Goal: Task Accomplishment & Management: Manage account settings

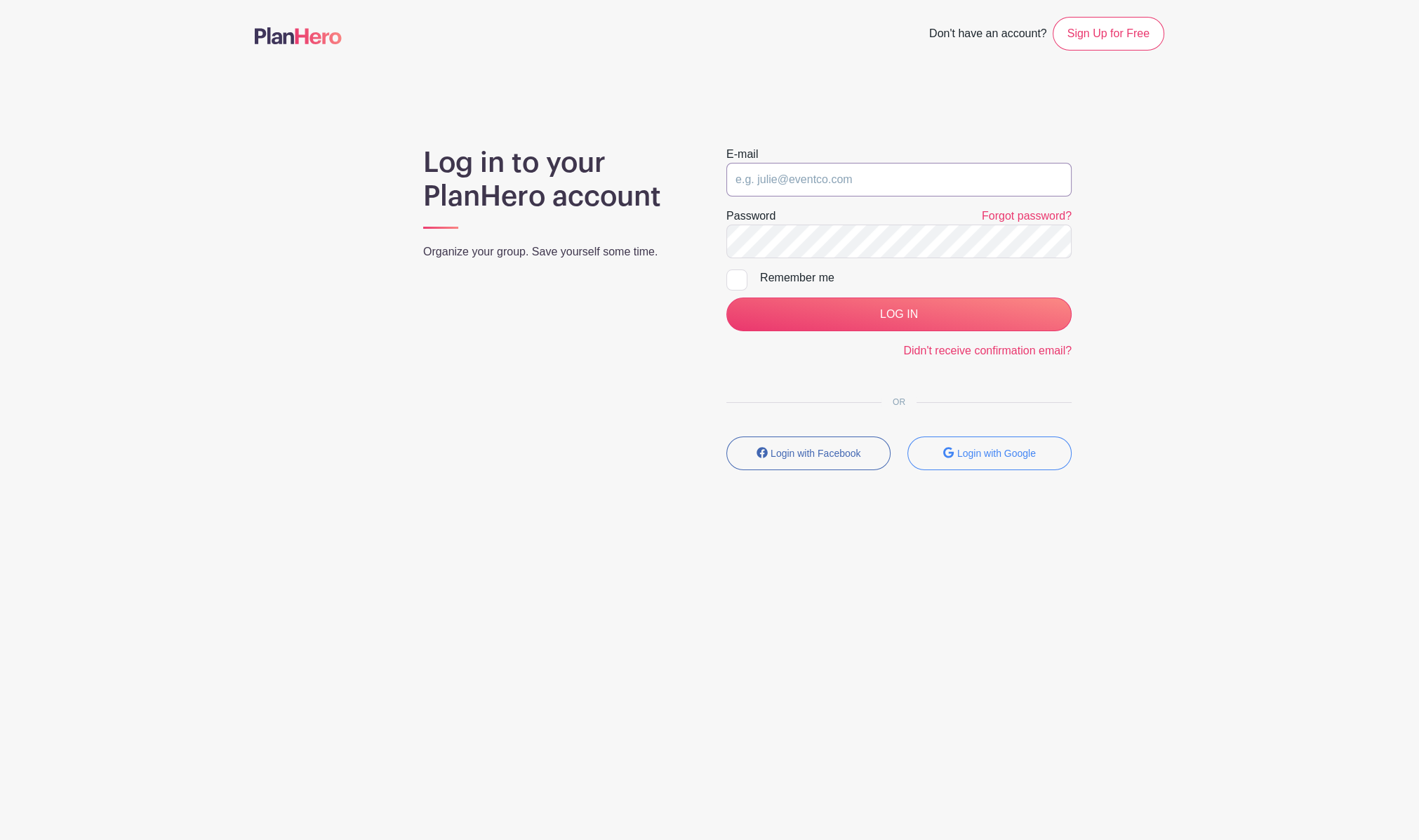
type input "[EMAIL_ADDRESS][DOMAIN_NAME]"
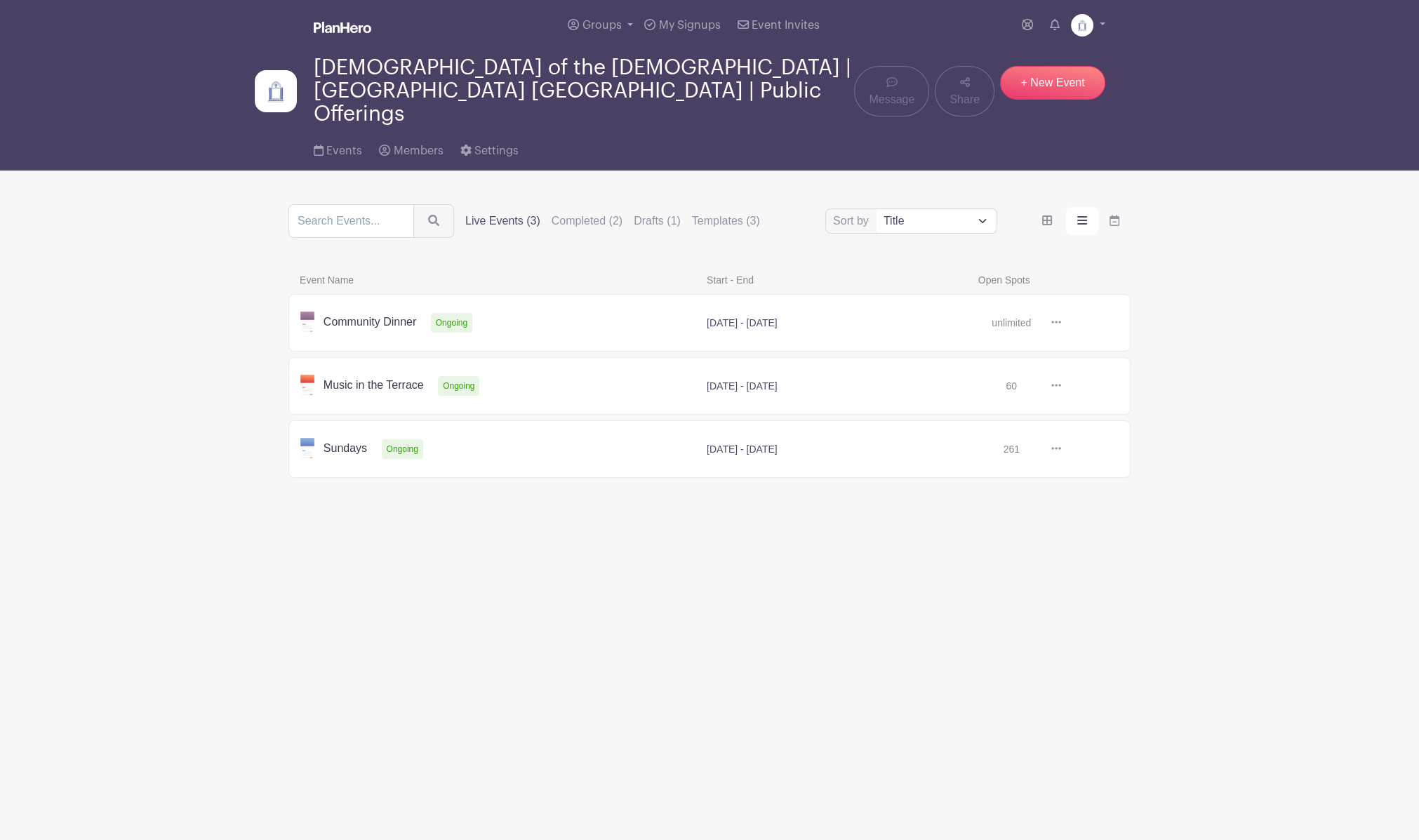
click at [1061, 323] on link at bounding box center [1061, 323] width 0 height 0
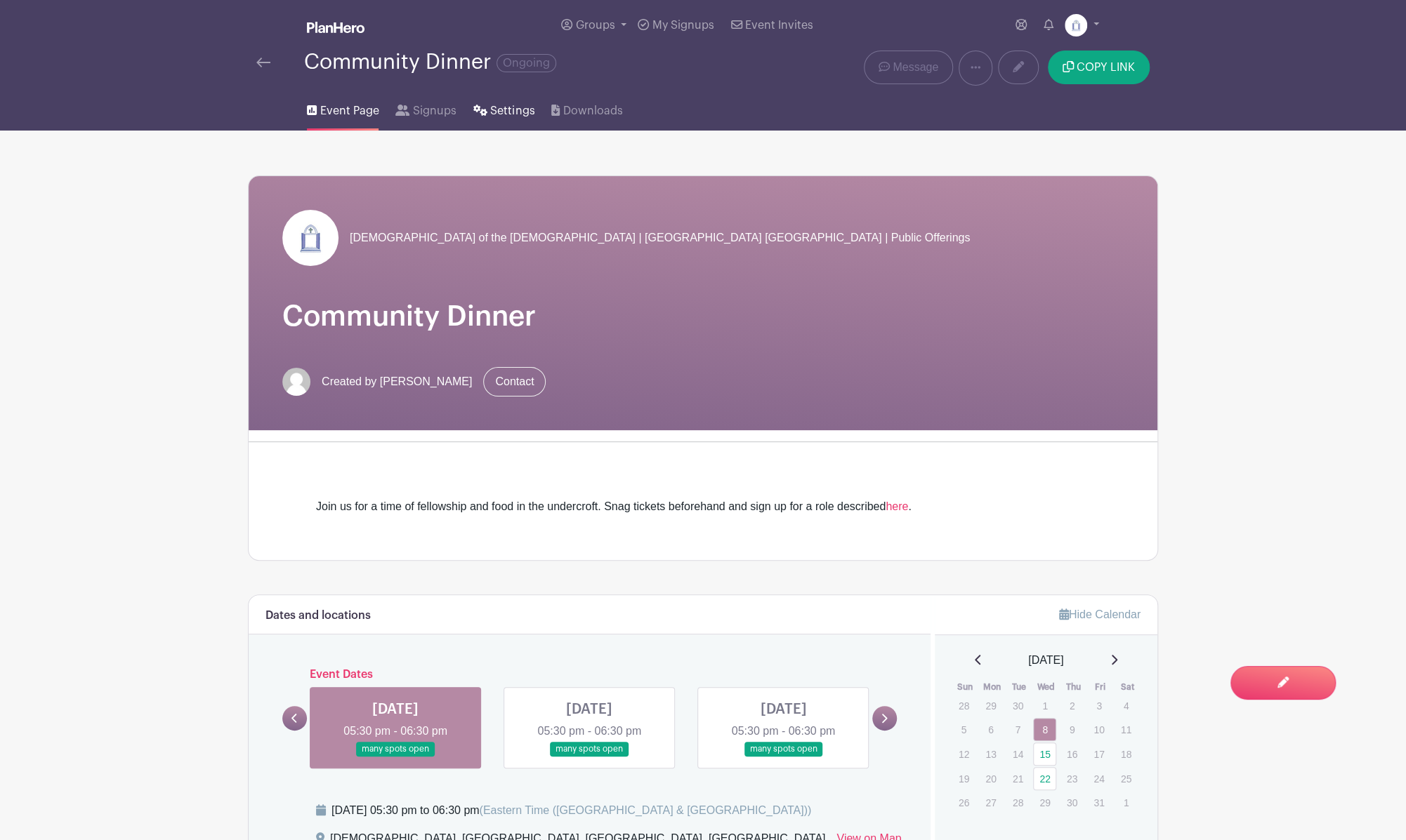
click at [505, 116] on span "Settings" at bounding box center [512, 111] width 45 height 17
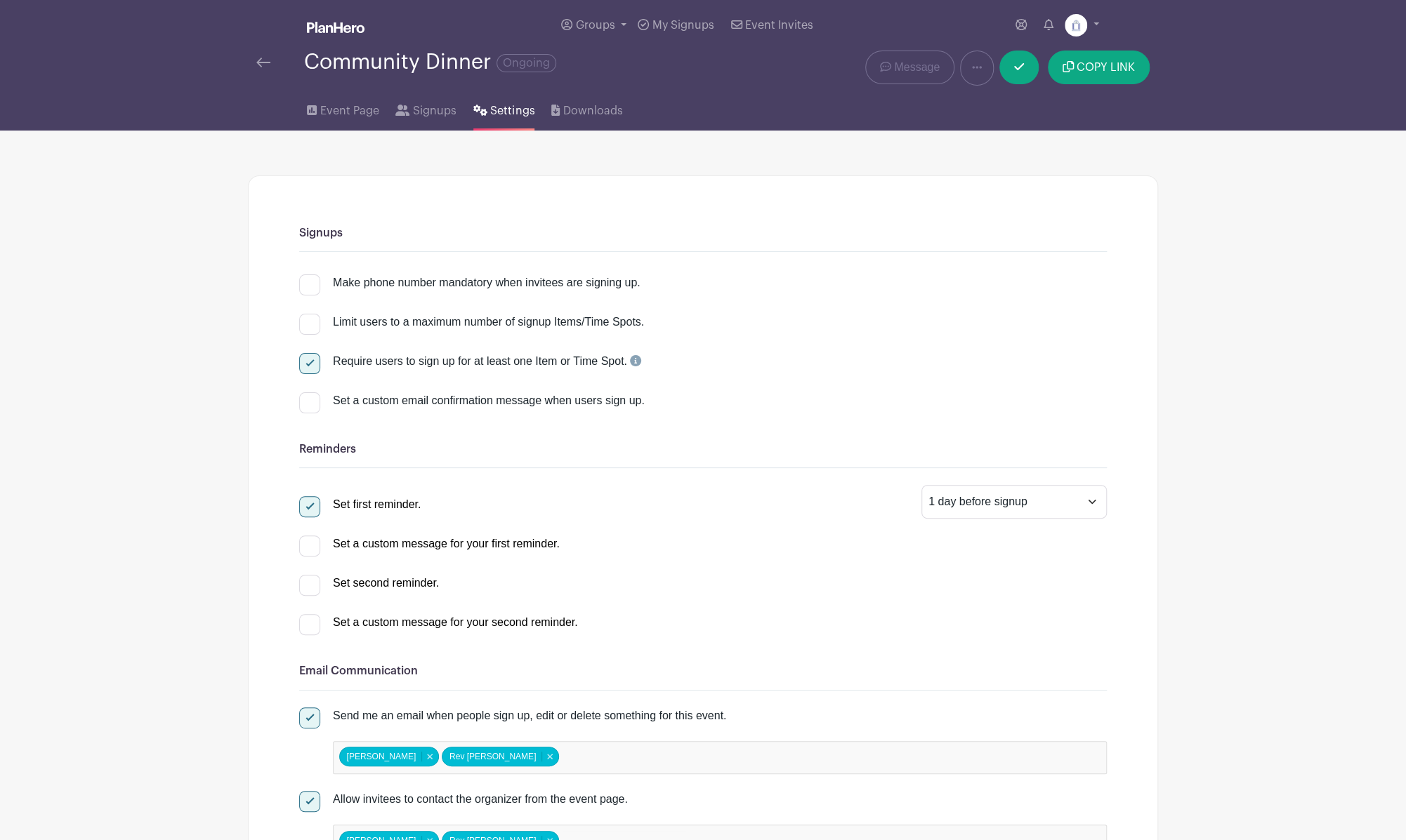
click at [314, 284] on div at bounding box center [309, 284] width 21 height 21
click at [308, 284] on input "Make phone number mandatory when invitees are signing up." at bounding box center [303, 279] width 9 height 9
checkbox input "true"
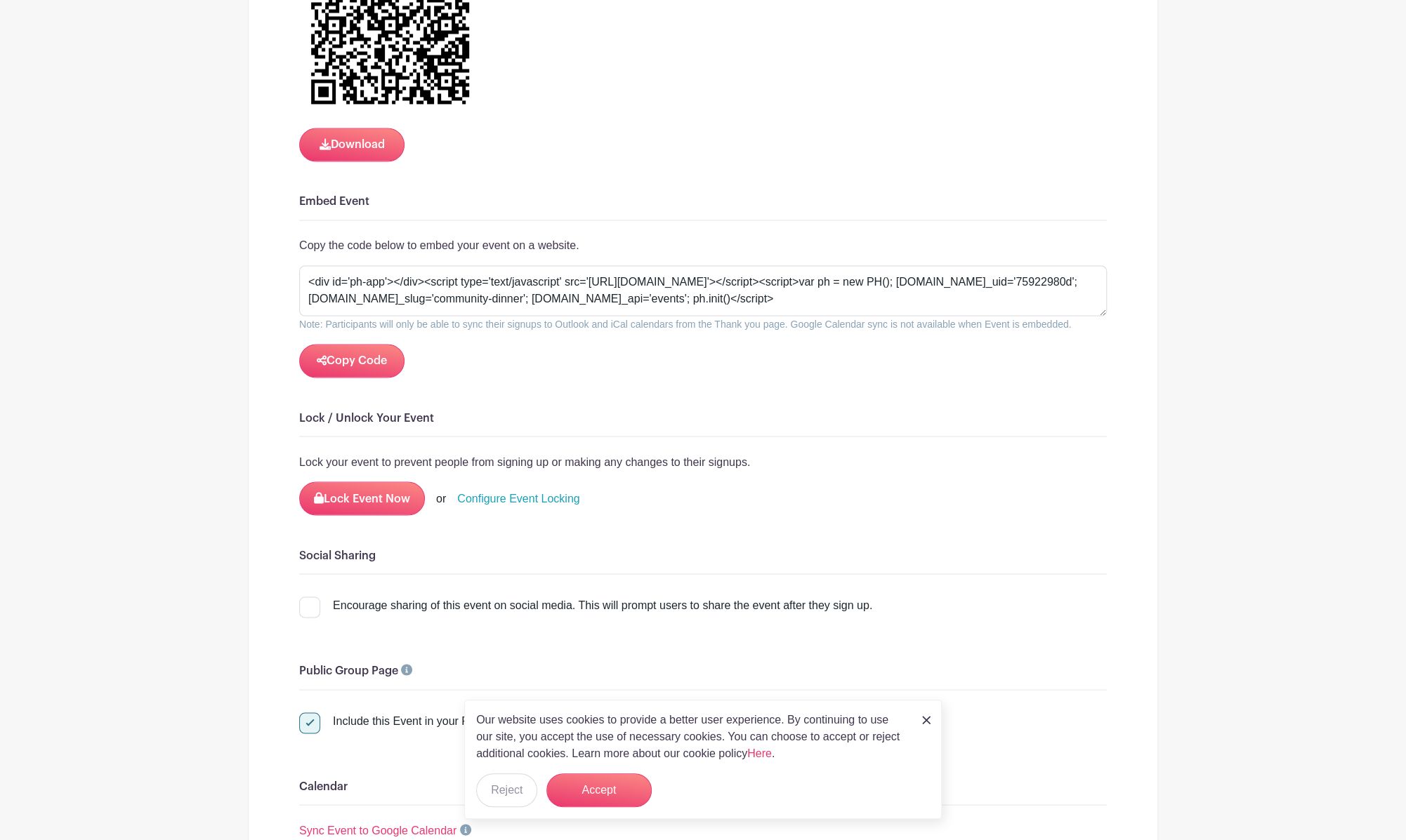
scroll to position [1457, 0]
click at [485, 492] on link "Configure Event Locking" at bounding box center [518, 497] width 122 height 17
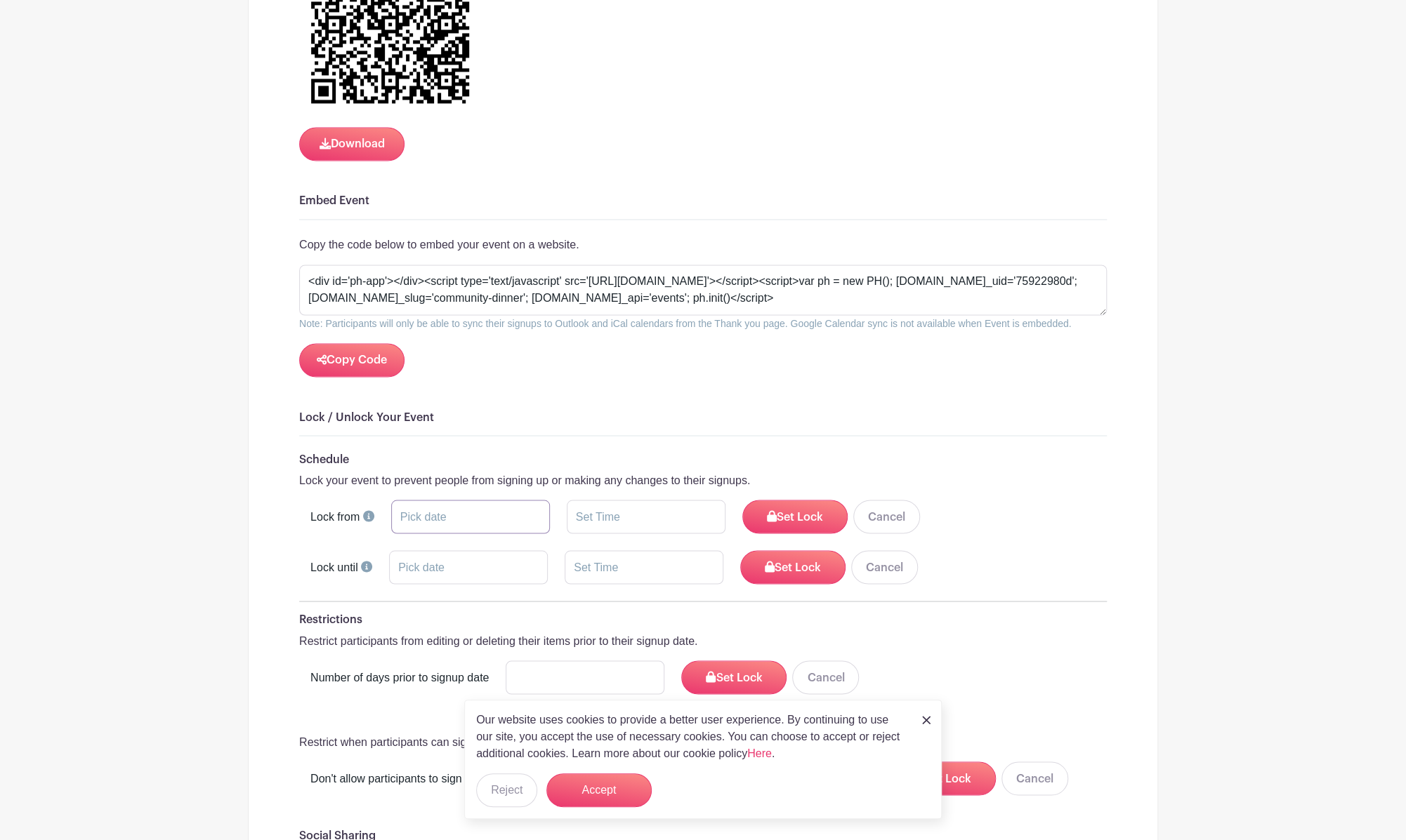
click at [467, 515] on input "text" at bounding box center [471, 517] width 158 height 34
click at [473, 614] on span "7" at bounding box center [468, 609] width 28 height 28
type input "Oct 7 2025"
click at [707, 514] on input "text" at bounding box center [646, 517] width 158 height 34
click at [678, 598] on icon at bounding box center [680, 598] width 8 height 11
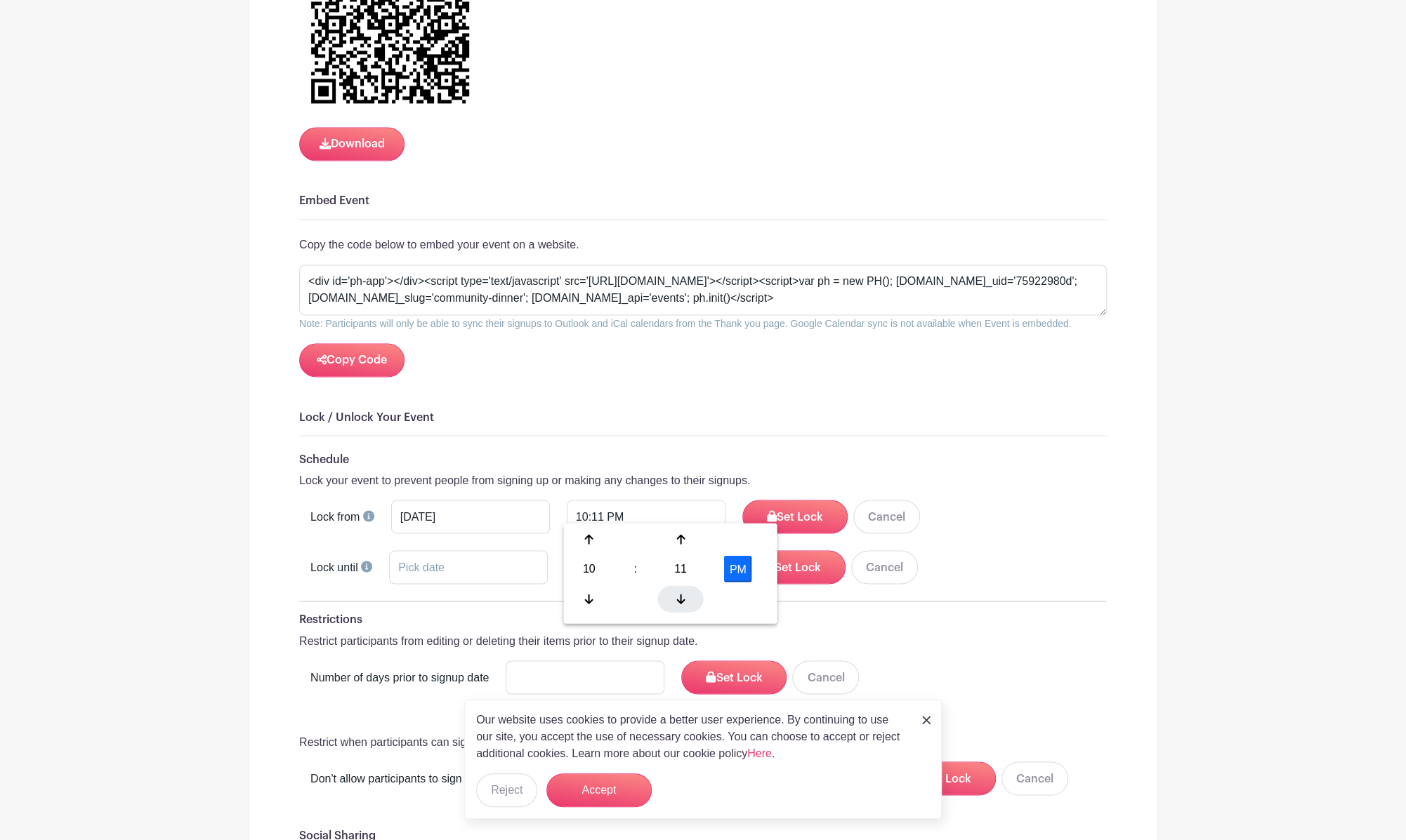
click at [678, 598] on icon at bounding box center [680, 598] width 8 height 11
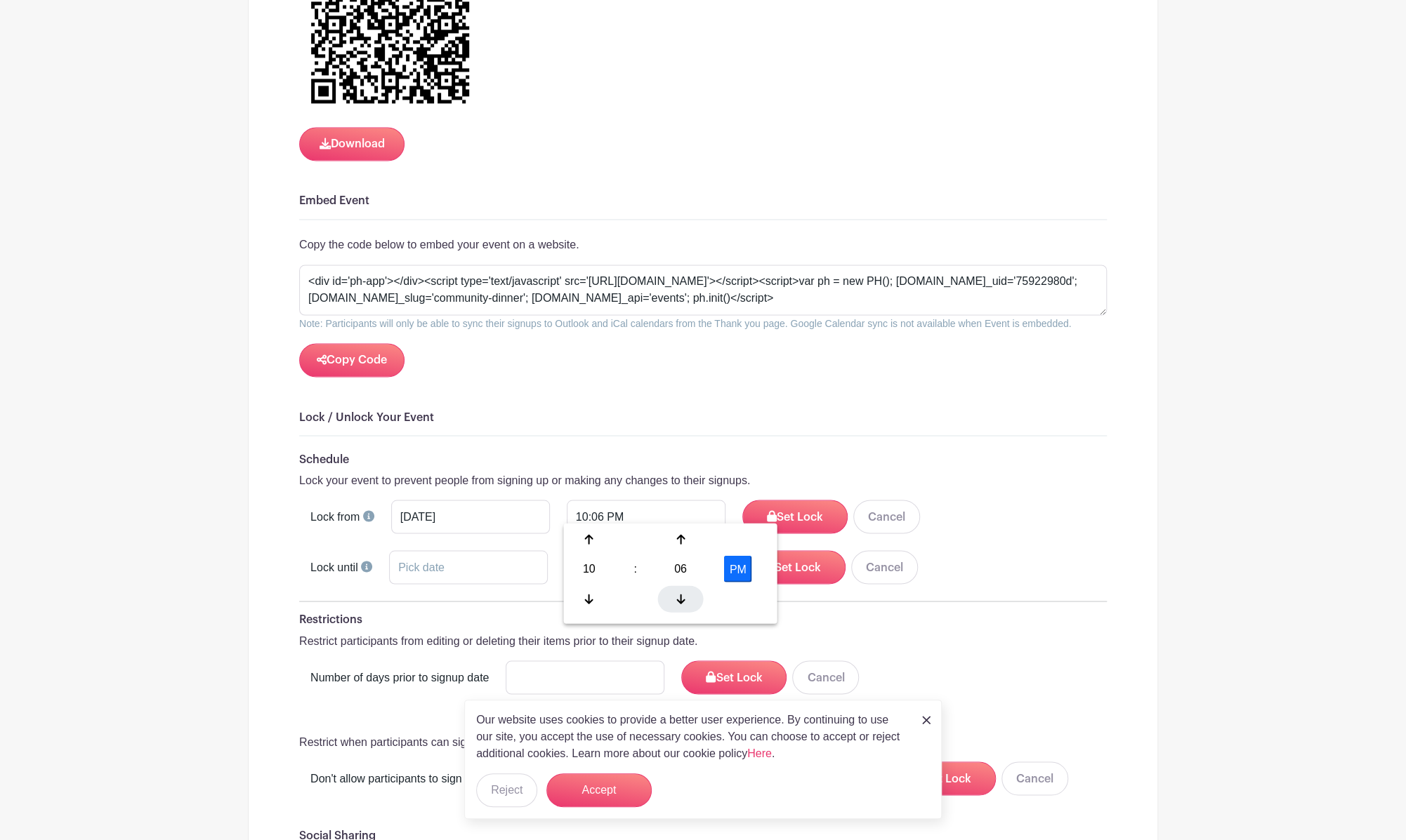
click at [678, 598] on icon at bounding box center [680, 598] width 8 height 11
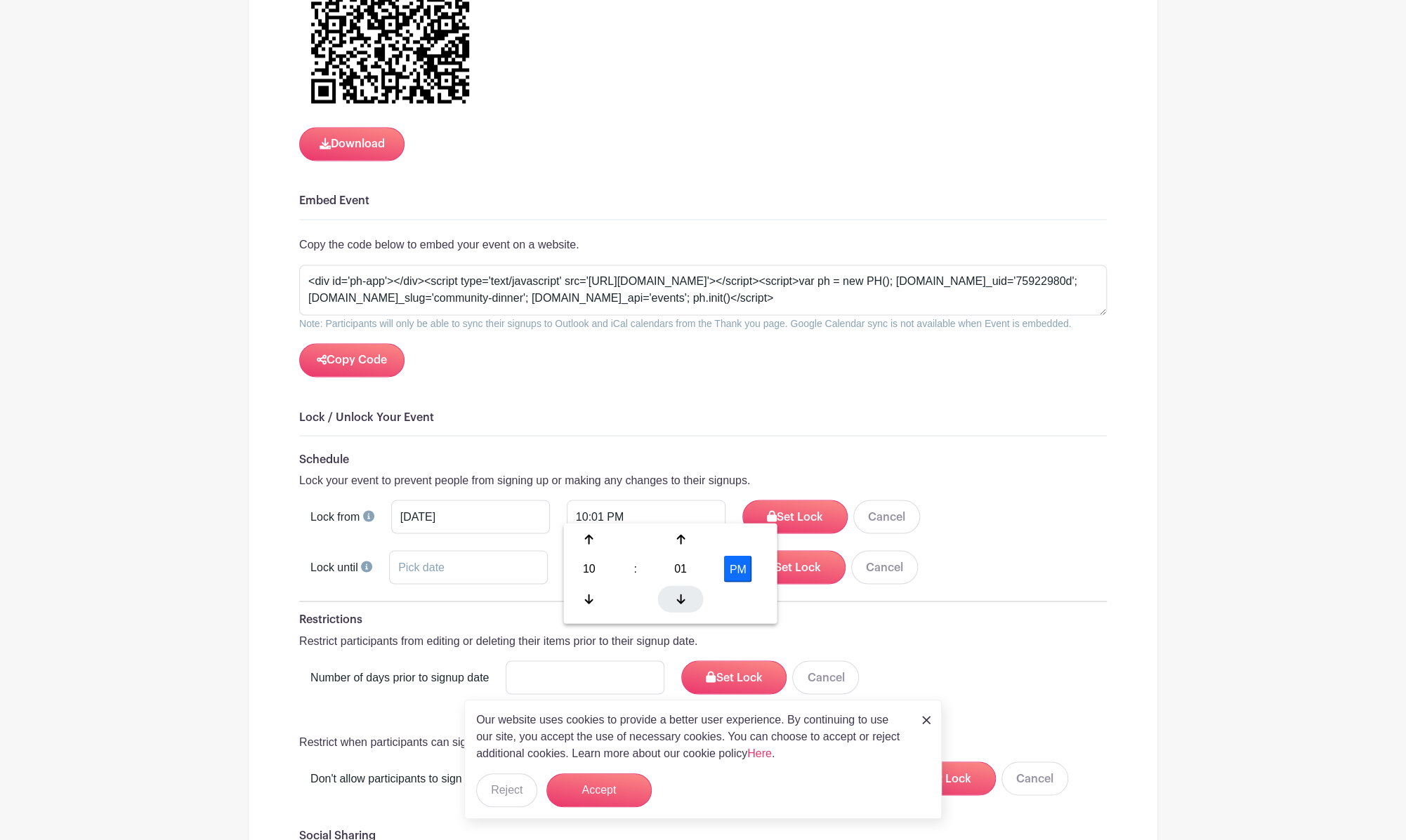
click at [678, 598] on icon at bounding box center [680, 598] width 8 height 11
click at [732, 569] on button "PM" at bounding box center [738, 569] width 28 height 27
click at [732, 569] on button "AM" at bounding box center [738, 569] width 28 height 27
type input "10:00 PM"
click at [988, 484] on form "Schedule Lock your event to prevent people from signing up or making any change…" at bounding box center [702, 624] width 807 height 342
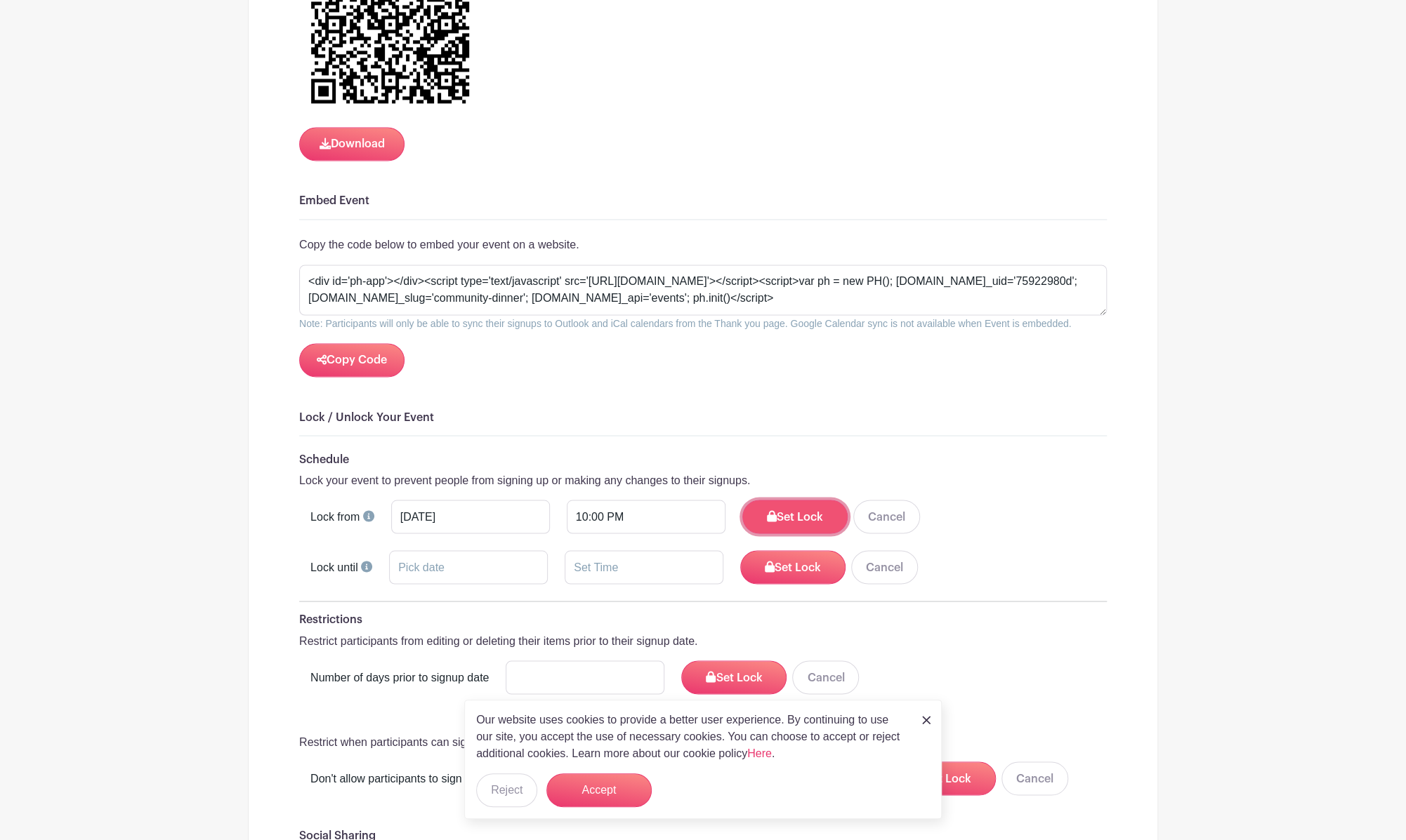
click at [794, 512] on button "Set Lock" at bounding box center [795, 517] width 105 height 34
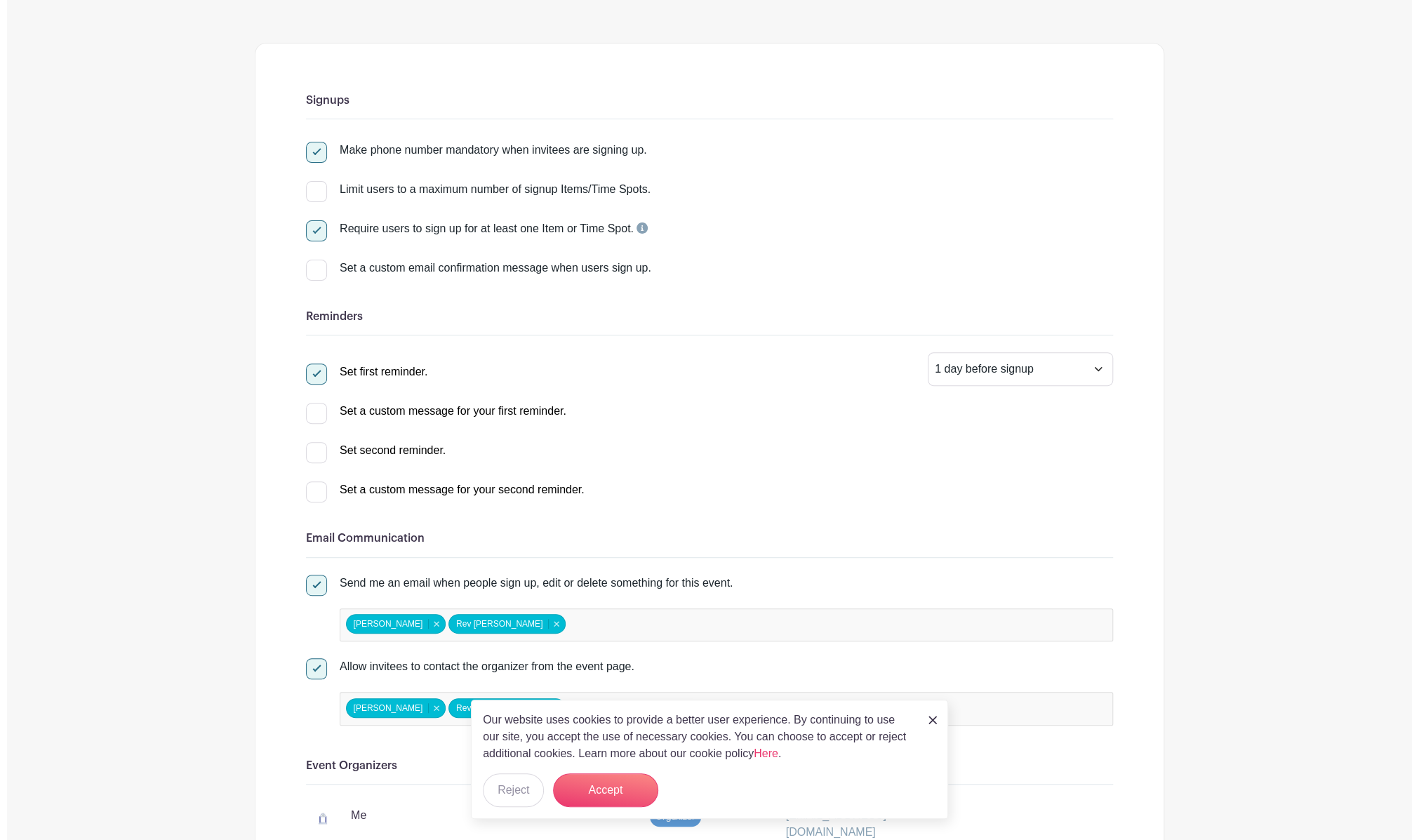
scroll to position [0, 0]
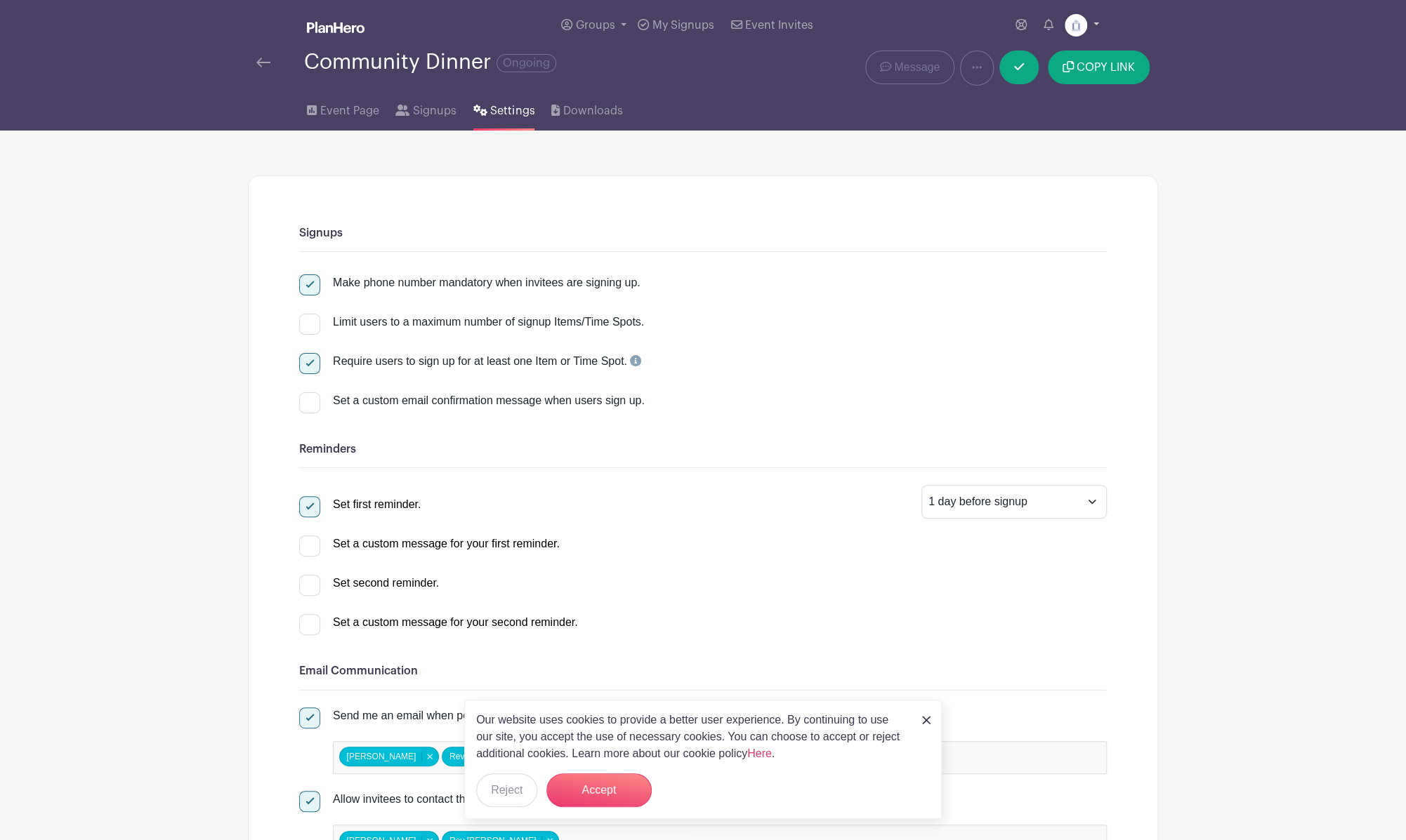
click at [1078, 28] on img at bounding box center [1075, 25] width 23 height 23
click at [1035, 120] on link "Logout" at bounding box center [1043, 114] width 111 height 23
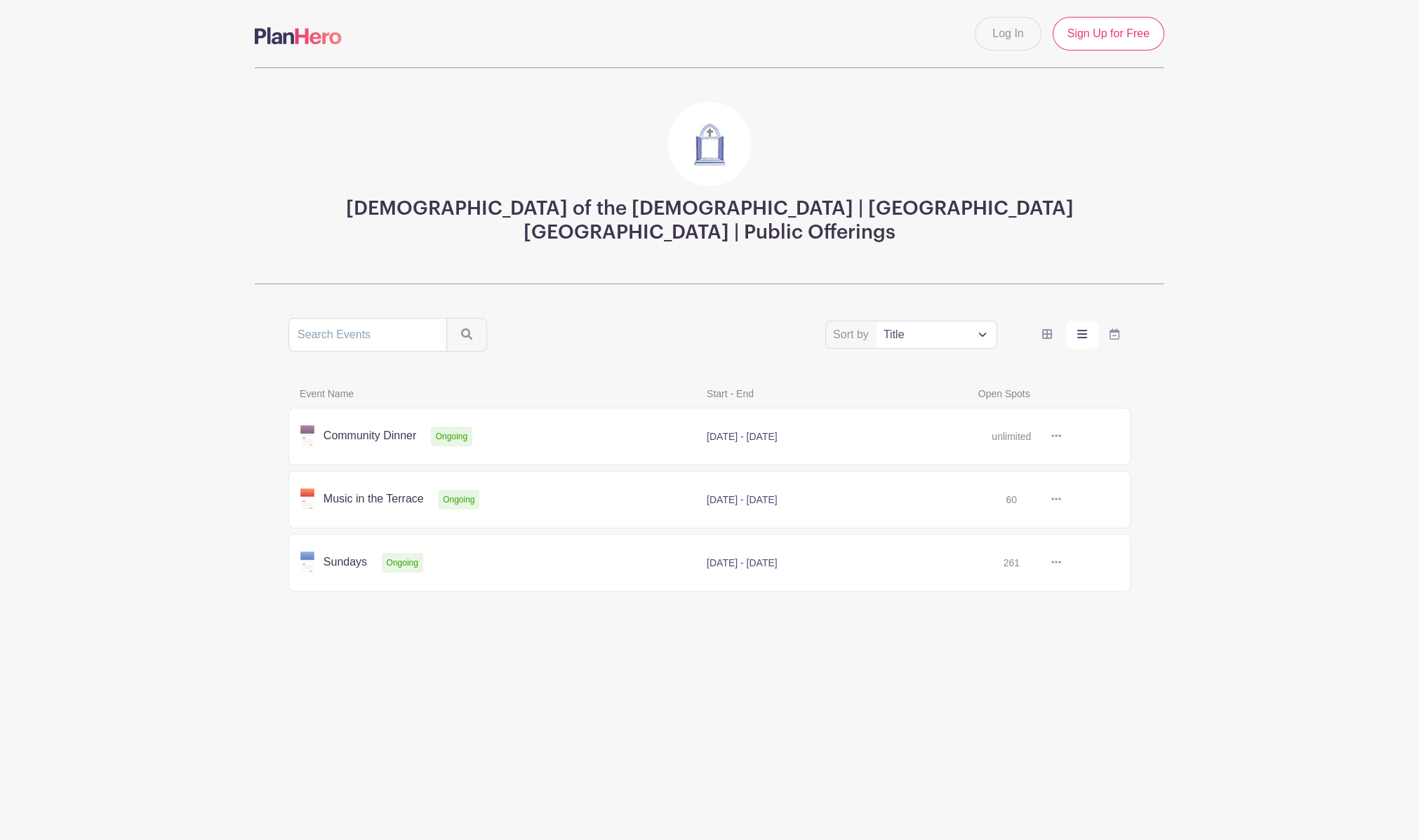
click at [1061, 437] on link at bounding box center [1061, 437] width 0 height 0
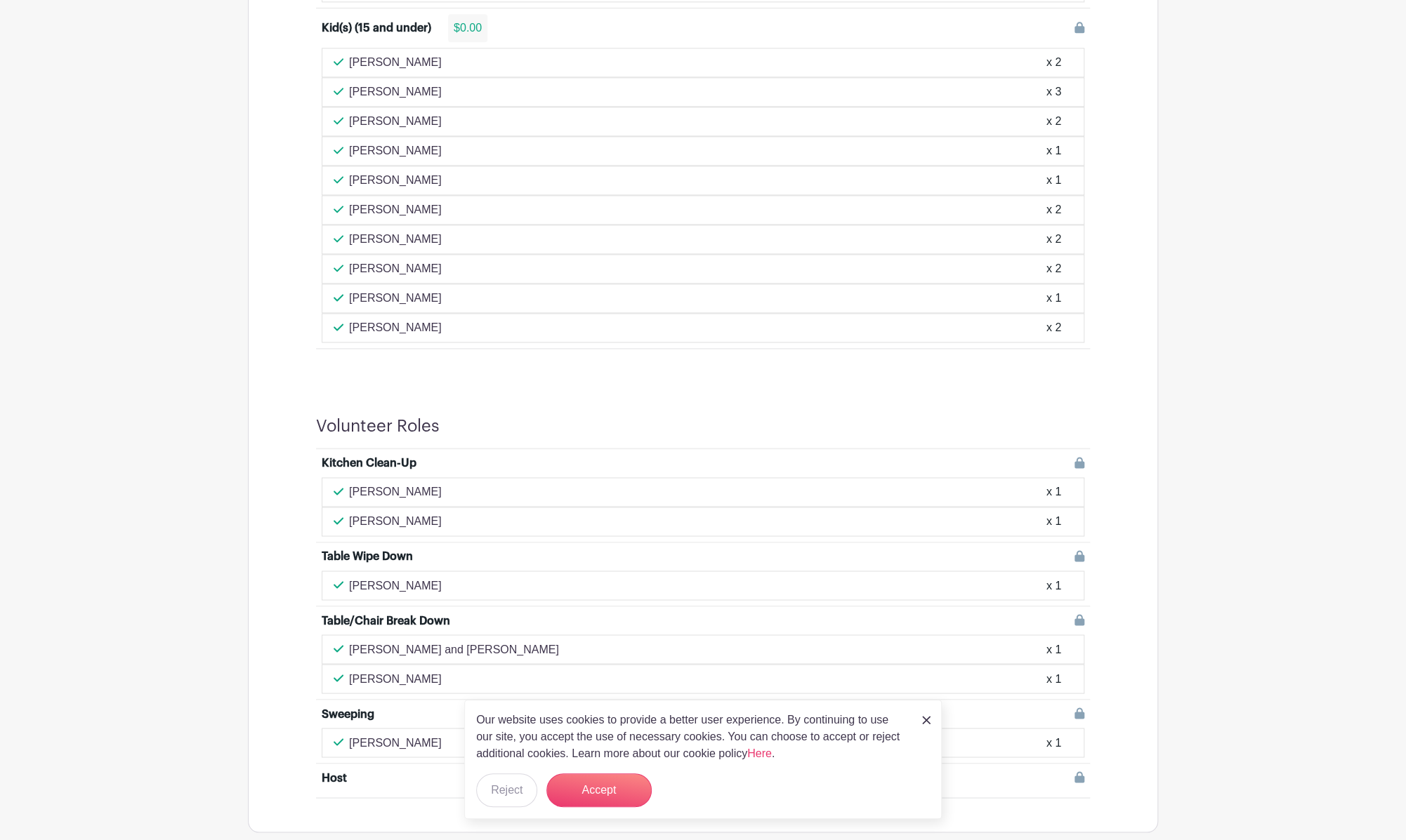
scroll to position [1322, 0]
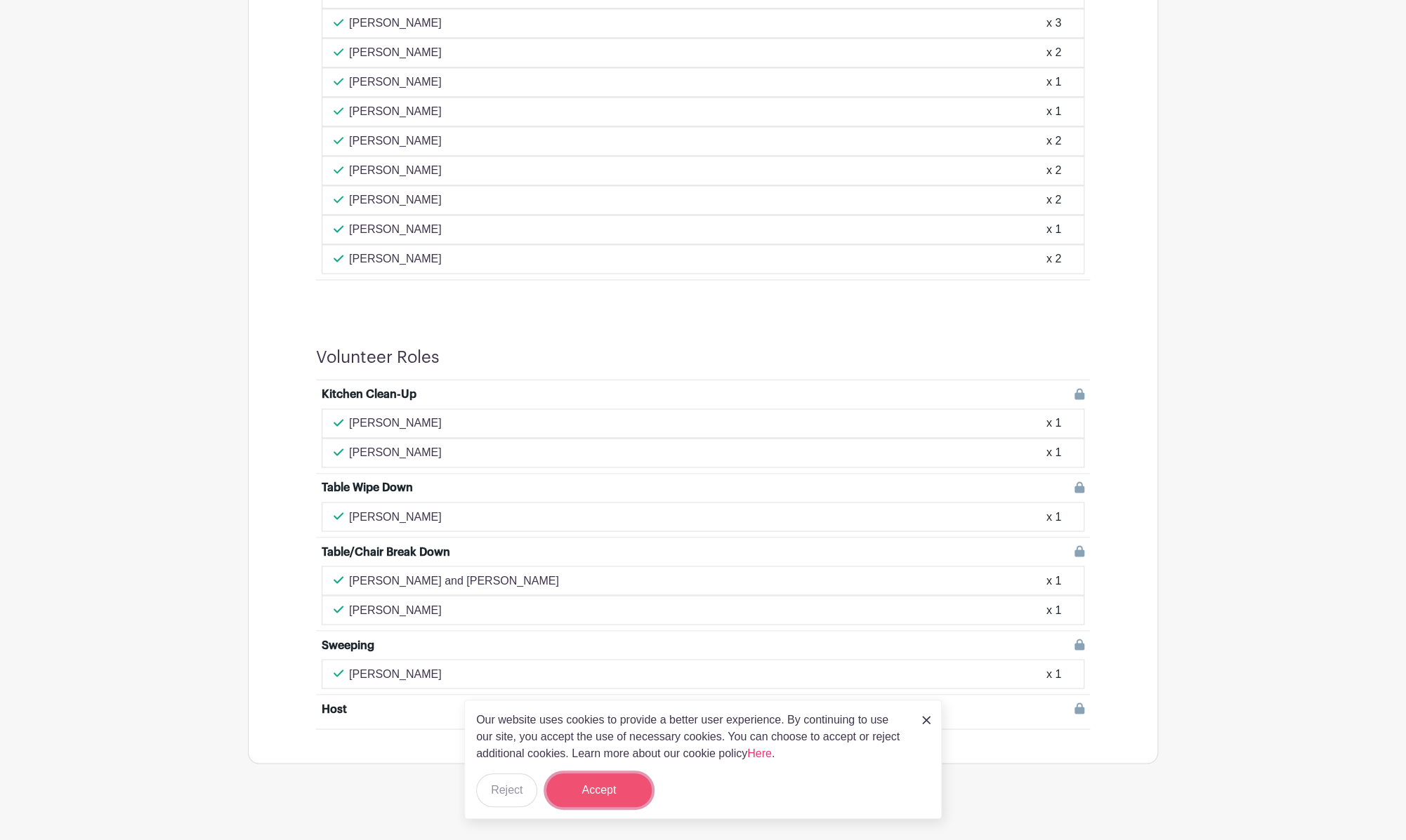
click at [612, 784] on button "Accept" at bounding box center [599, 790] width 105 height 34
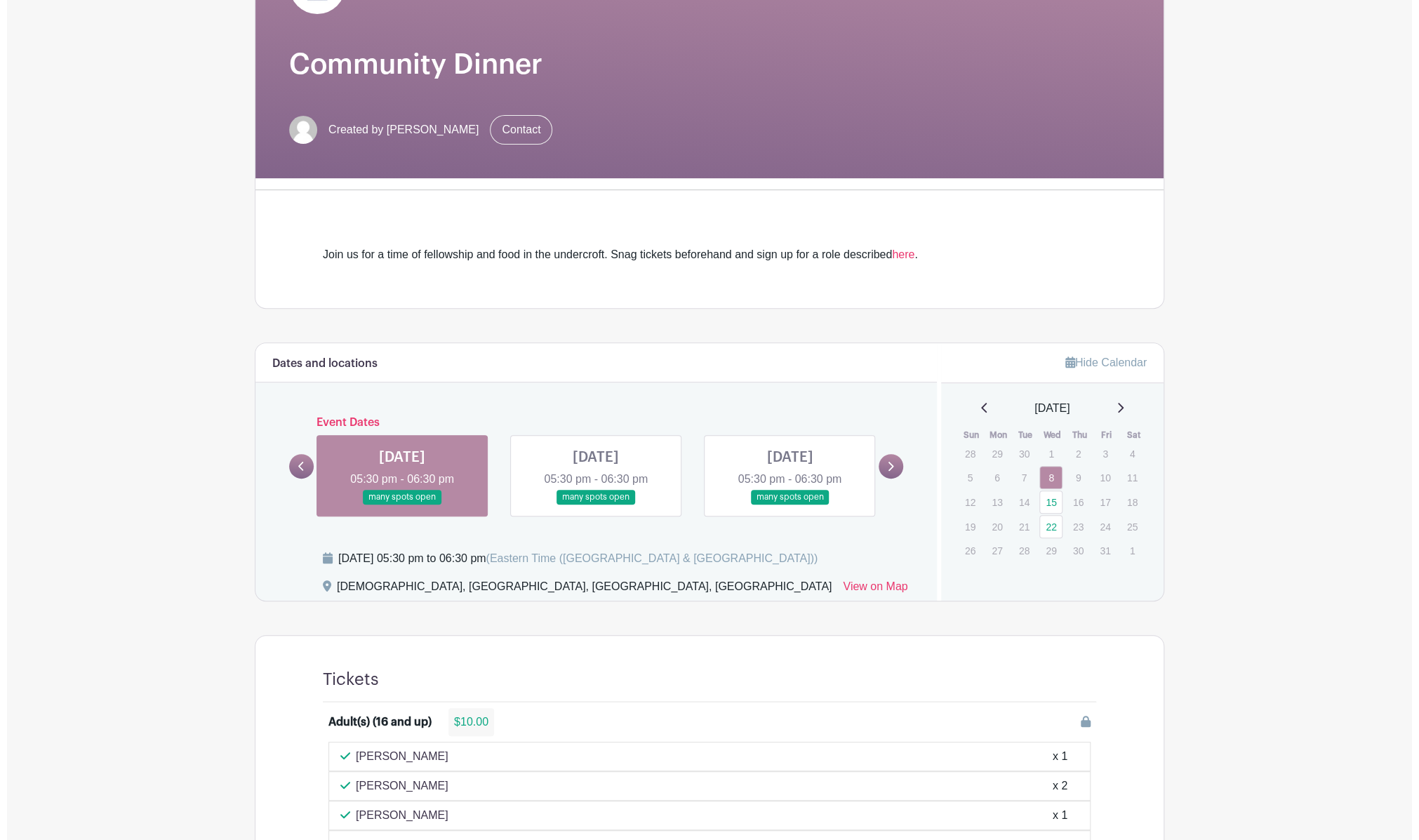
scroll to position [0, 0]
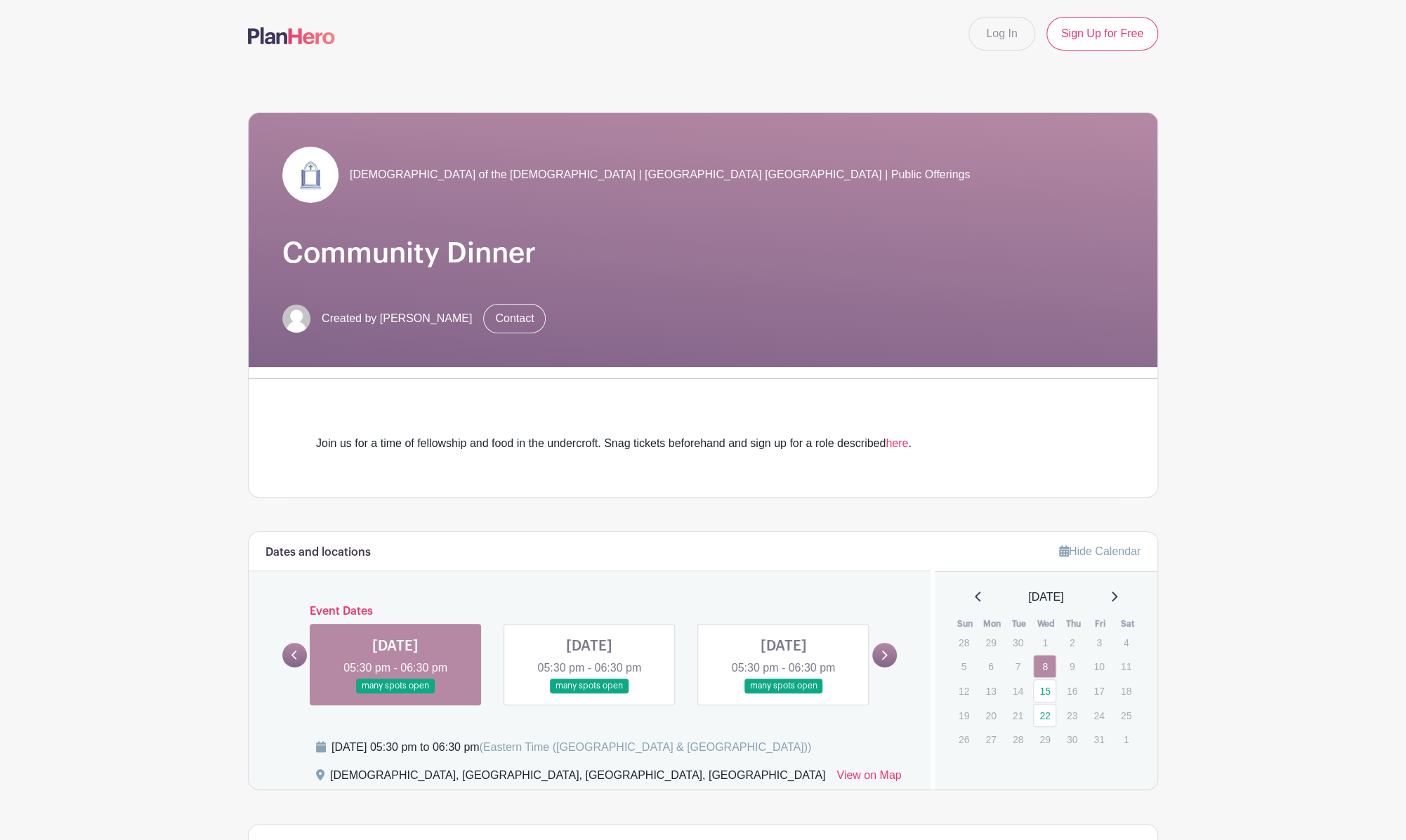
click at [313, 34] on img at bounding box center [290, 36] width 87 height 17
